Goal: Find specific page/section: Find specific page/section

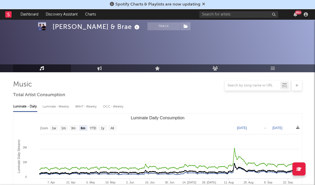
select select "6m"
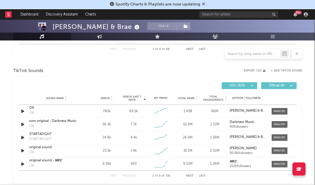
scroll to position [345, 0]
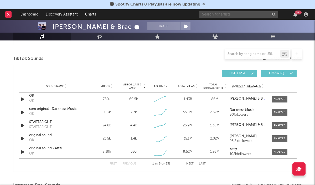
click at [210, 13] on input "text" at bounding box center [238, 14] width 79 height 7
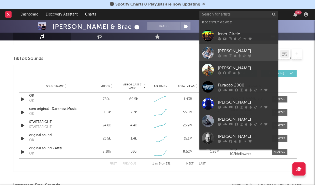
click at [231, 48] on link "[PERSON_NAME]" at bounding box center [238, 52] width 79 height 17
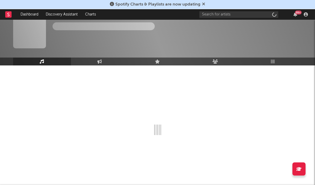
scroll to position [7, 0]
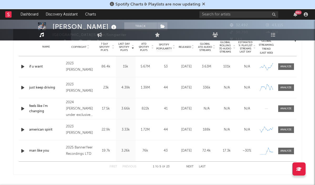
select select "6m"
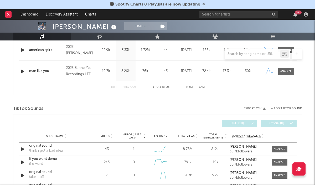
scroll to position [366, 0]
